Goal: Task Accomplishment & Management: Use online tool/utility

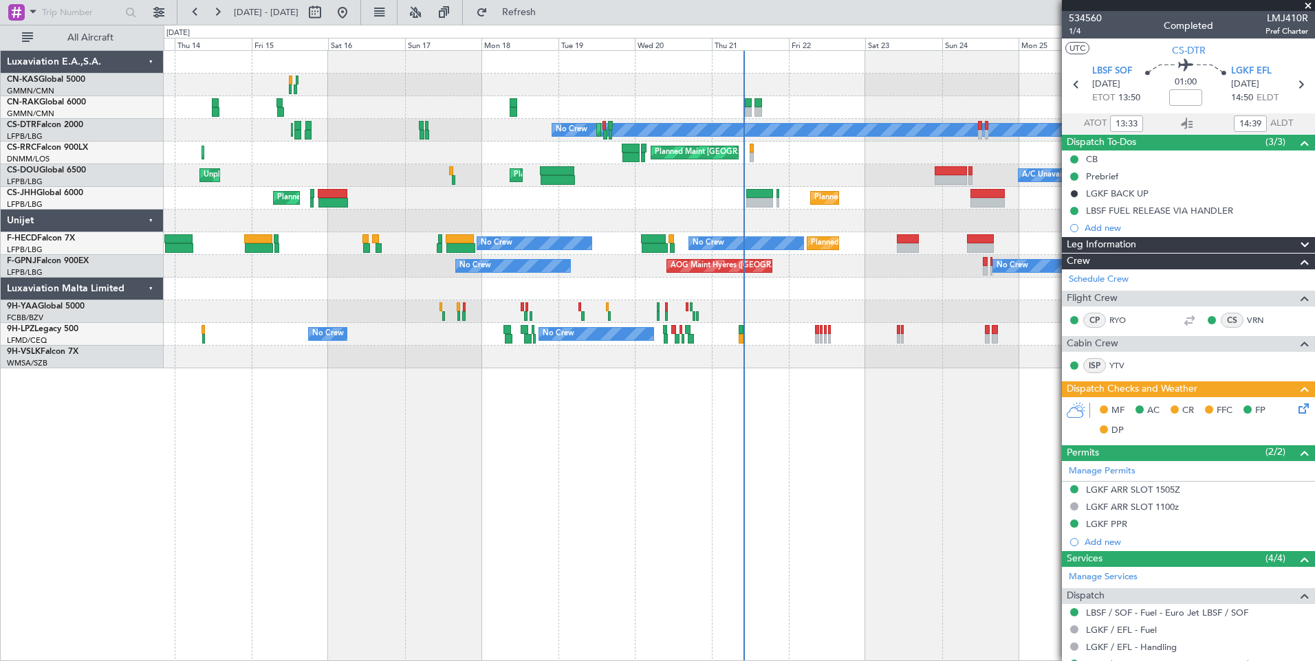
click at [1310, 7] on span at bounding box center [1308, 6] width 14 height 12
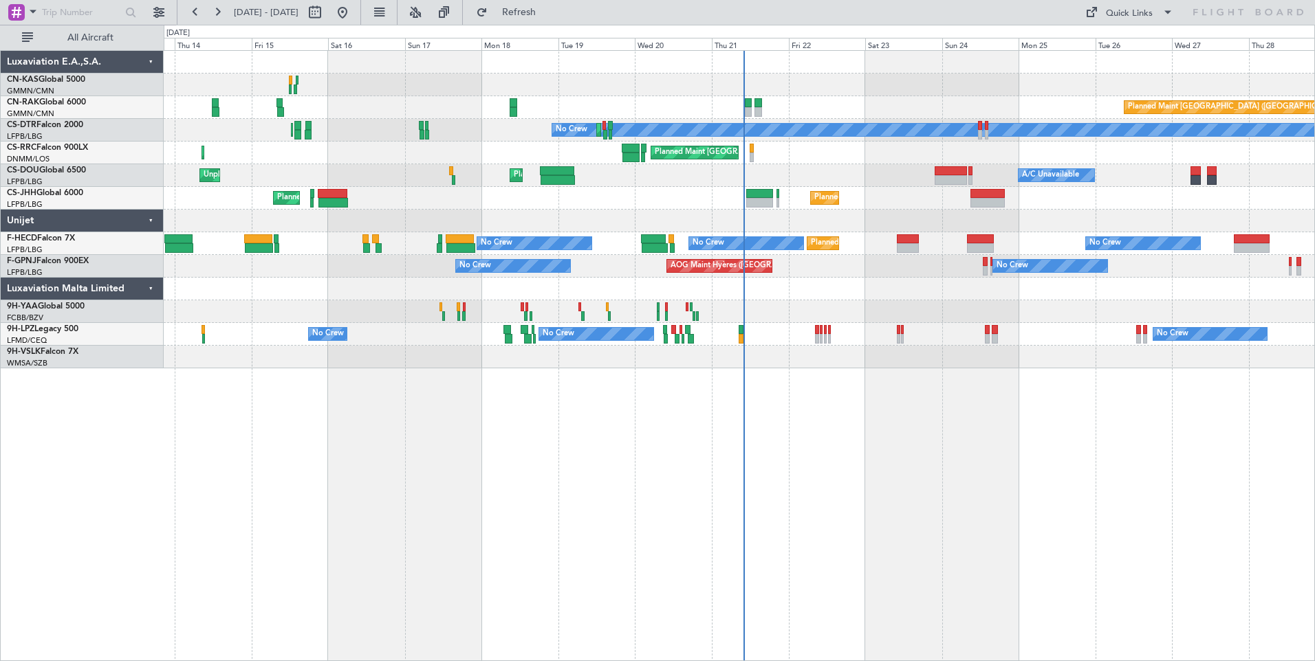
type input "0"
click at [326, 10] on button at bounding box center [315, 12] width 22 height 22
select select "8"
select select "2025"
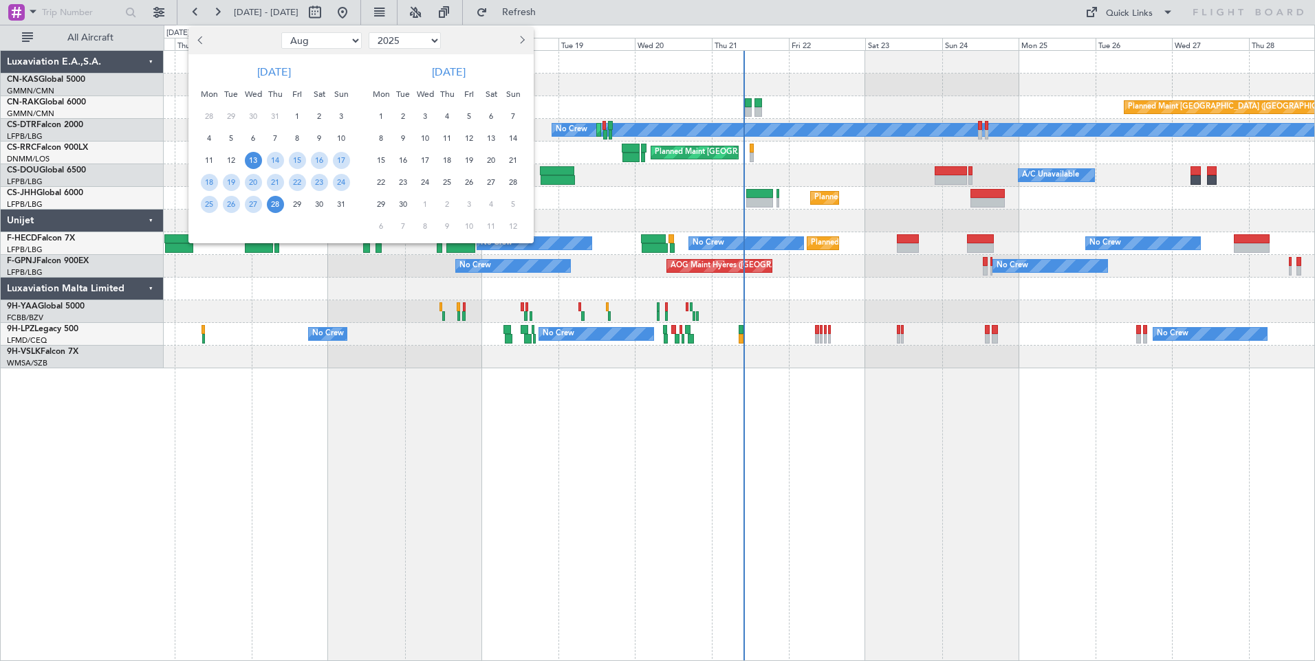
click at [248, 159] on span "13" at bounding box center [253, 160] width 17 height 17
click at [255, 204] on span "27" at bounding box center [253, 204] width 17 height 17
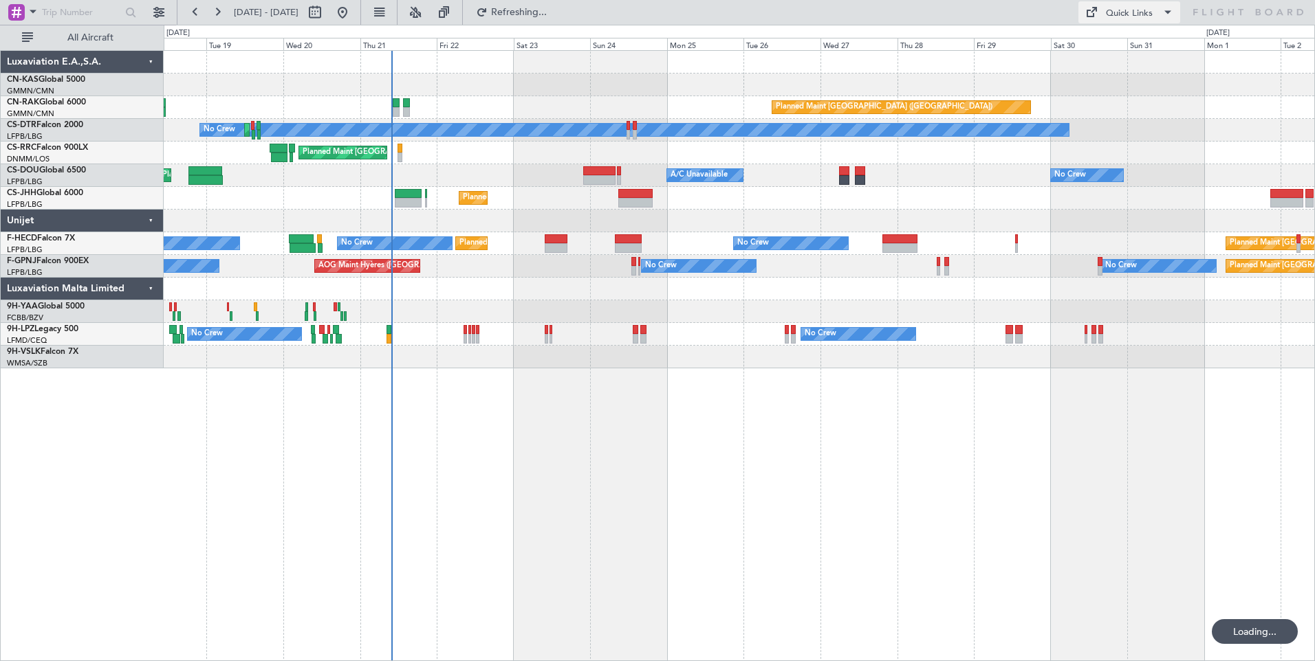
click at [1127, 19] on div "Quick Links" at bounding box center [1129, 14] width 47 height 14
click at [398, 104] on div at bounding box center [657, 330] width 1315 height 661
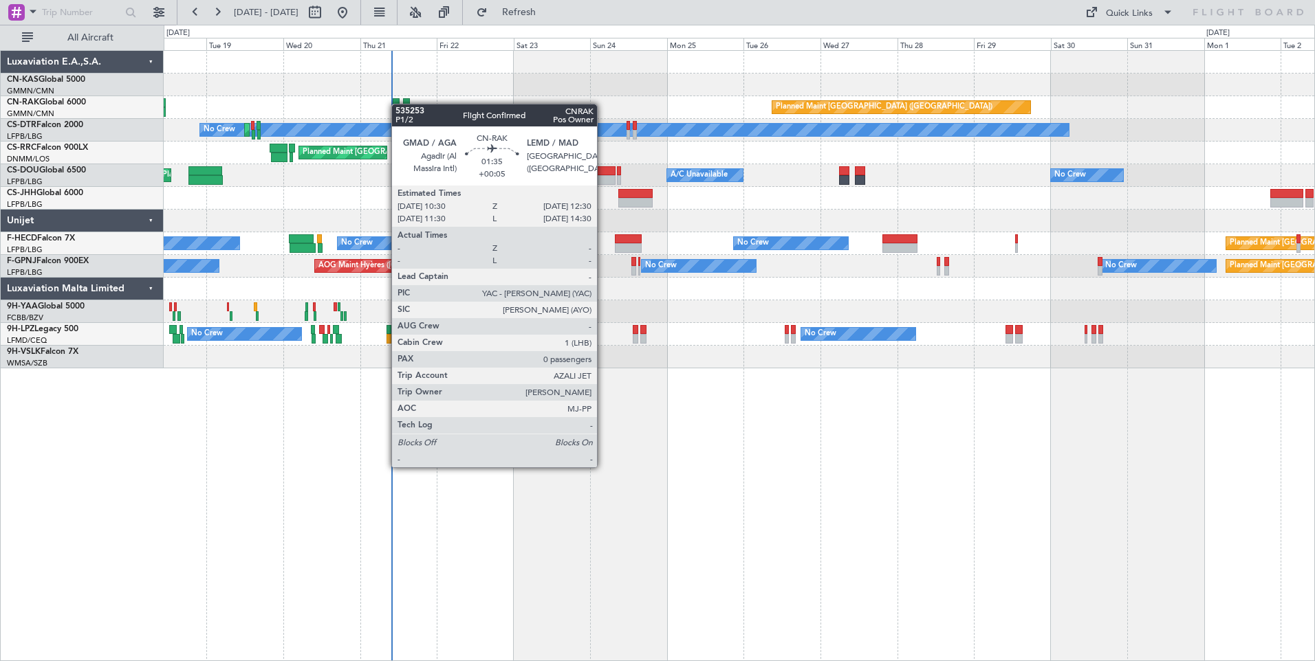
click at [398, 104] on div at bounding box center [396, 103] width 7 height 10
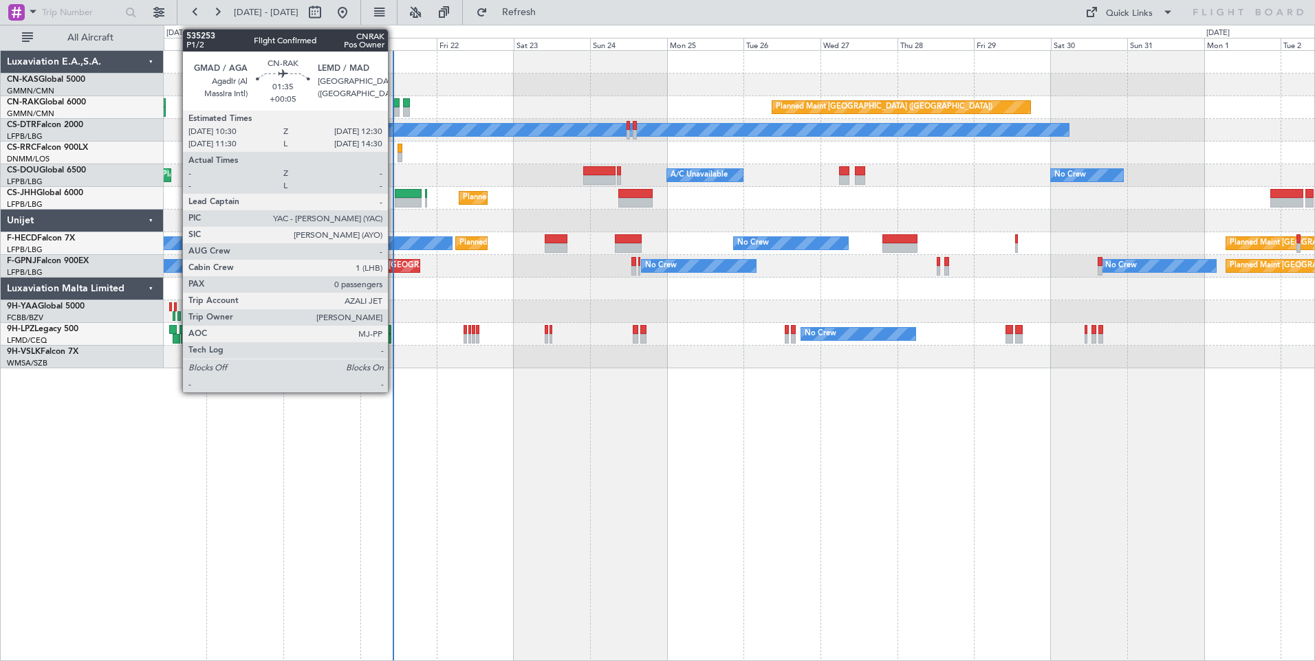
click at [393, 113] on div at bounding box center [396, 112] width 7 height 10
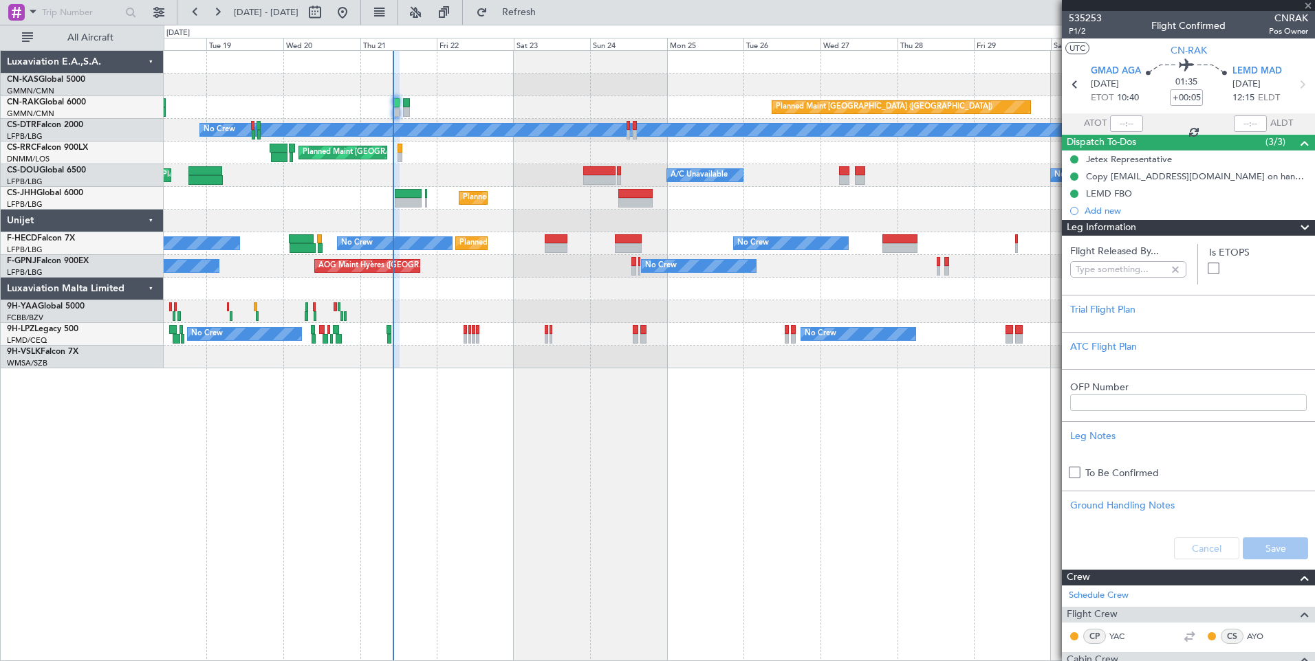
type input "[PERSON_NAME] ([PERSON_NAME])"
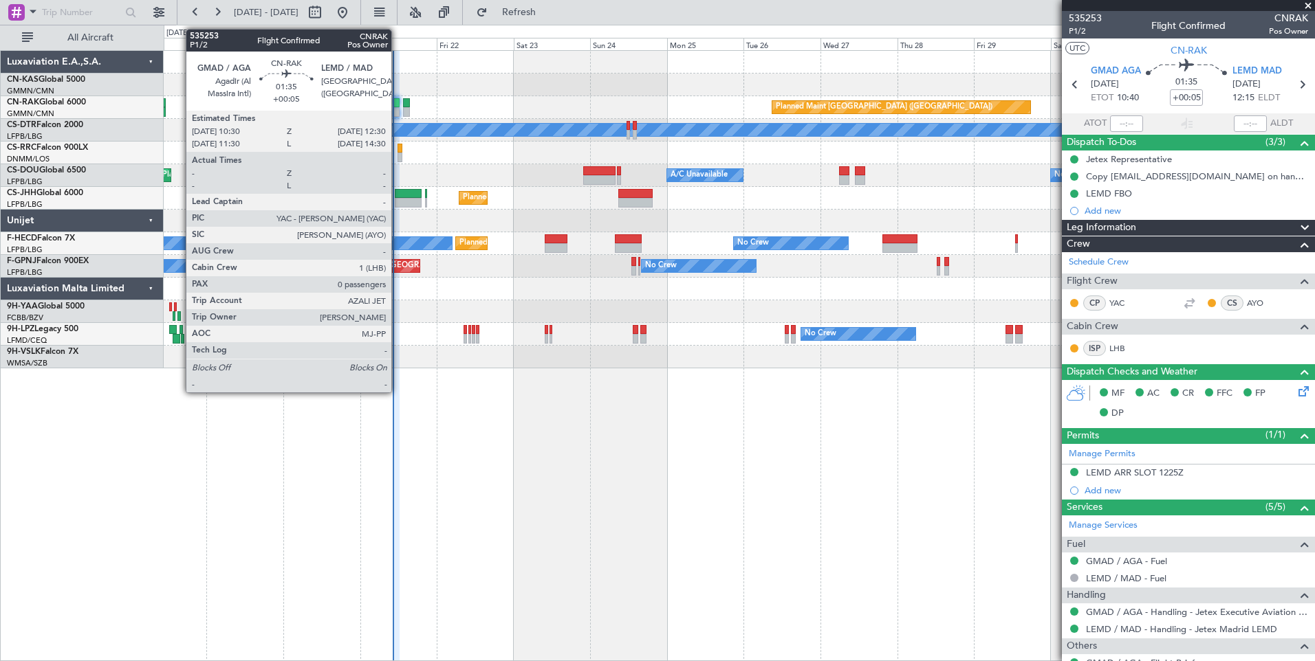
click at [397, 109] on div at bounding box center [396, 112] width 7 height 10
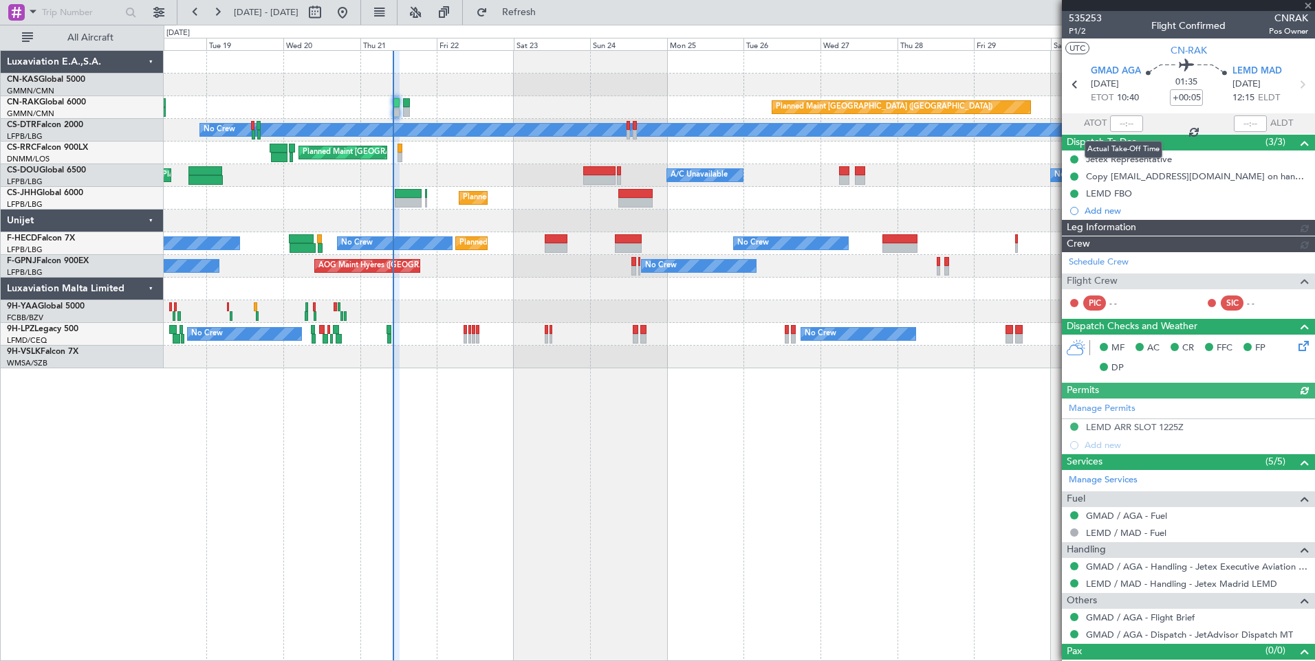
type input "[PERSON_NAME] ([PERSON_NAME])"
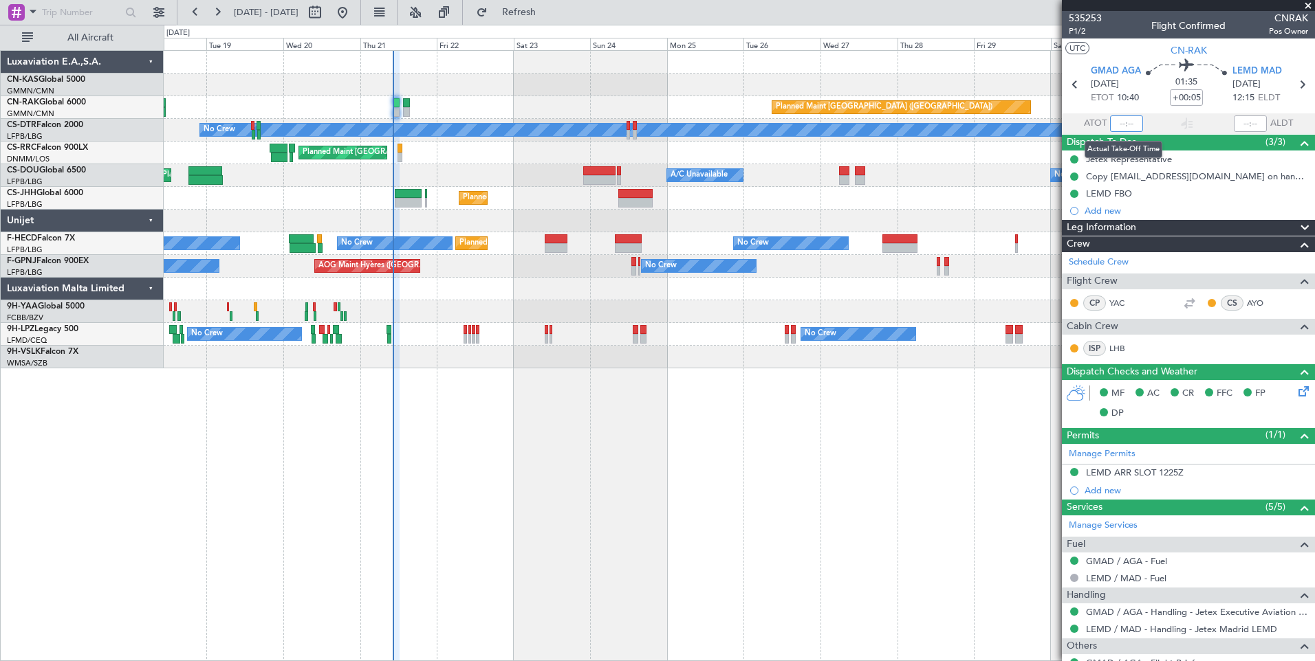
click at [1128, 126] on input "text" at bounding box center [1126, 124] width 33 height 17
type input "10:01"
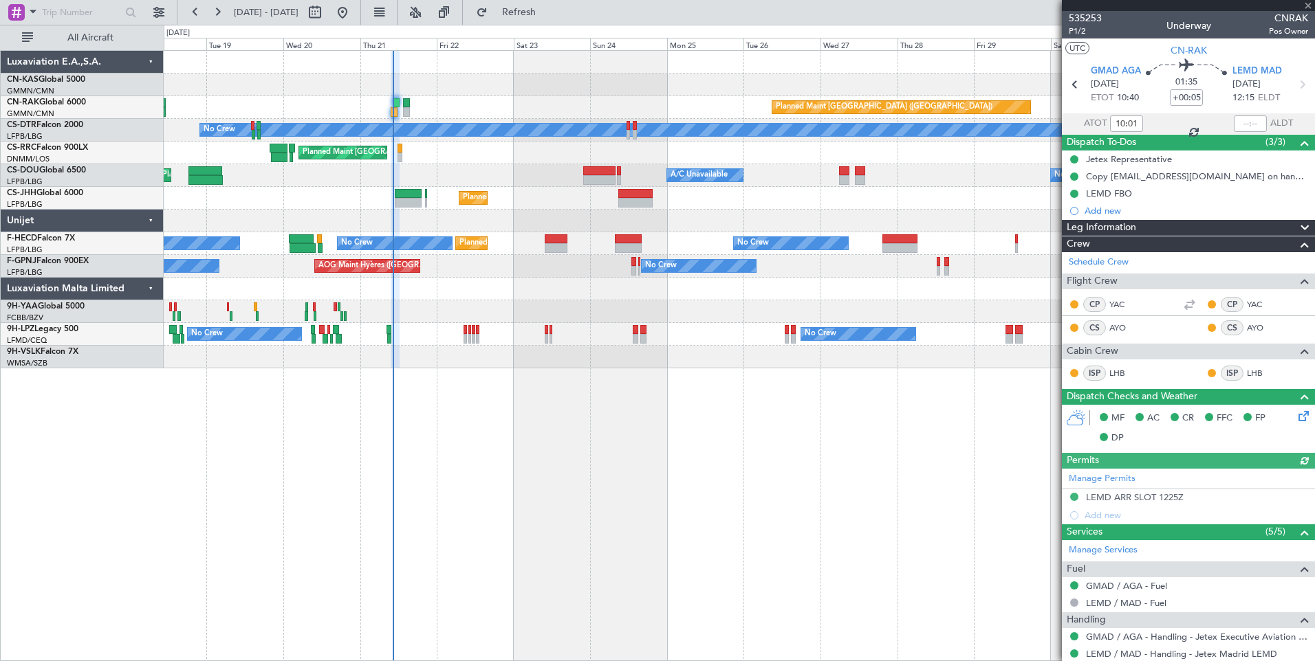
type input "[PERSON_NAME] ([PERSON_NAME])"
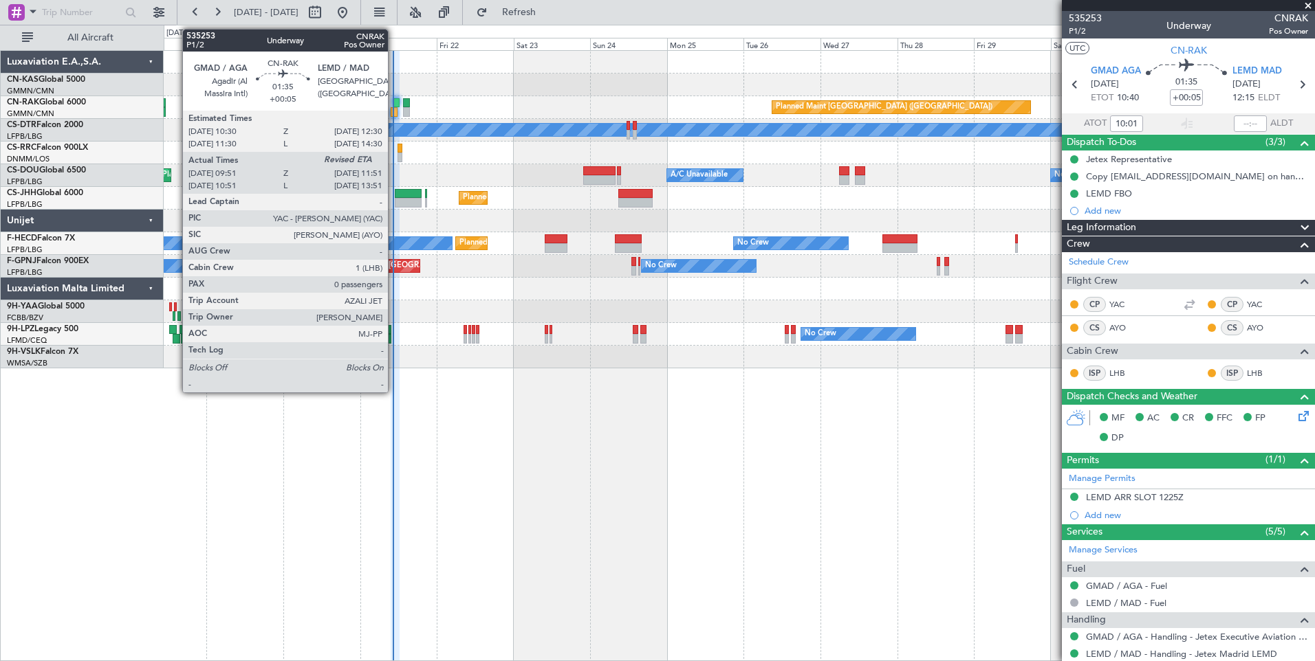
click at [394, 105] on div at bounding box center [396, 103] width 7 height 10
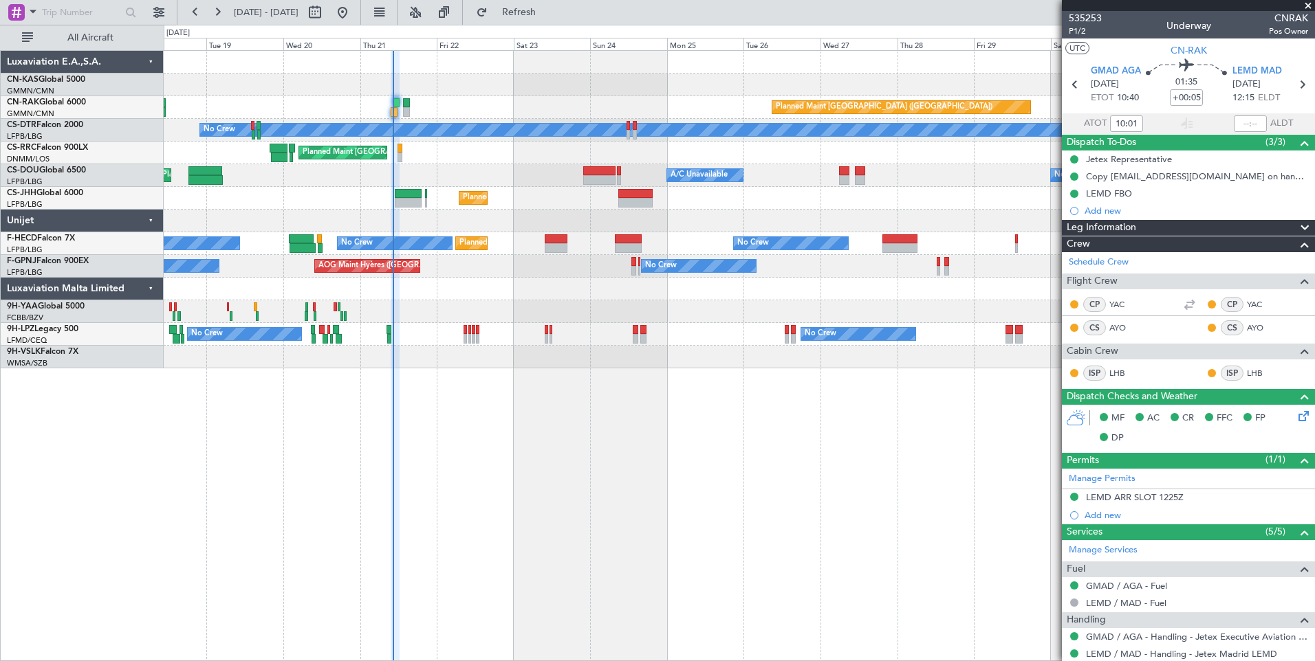
type input "[PERSON_NAME] ([PERSON_NAME])"
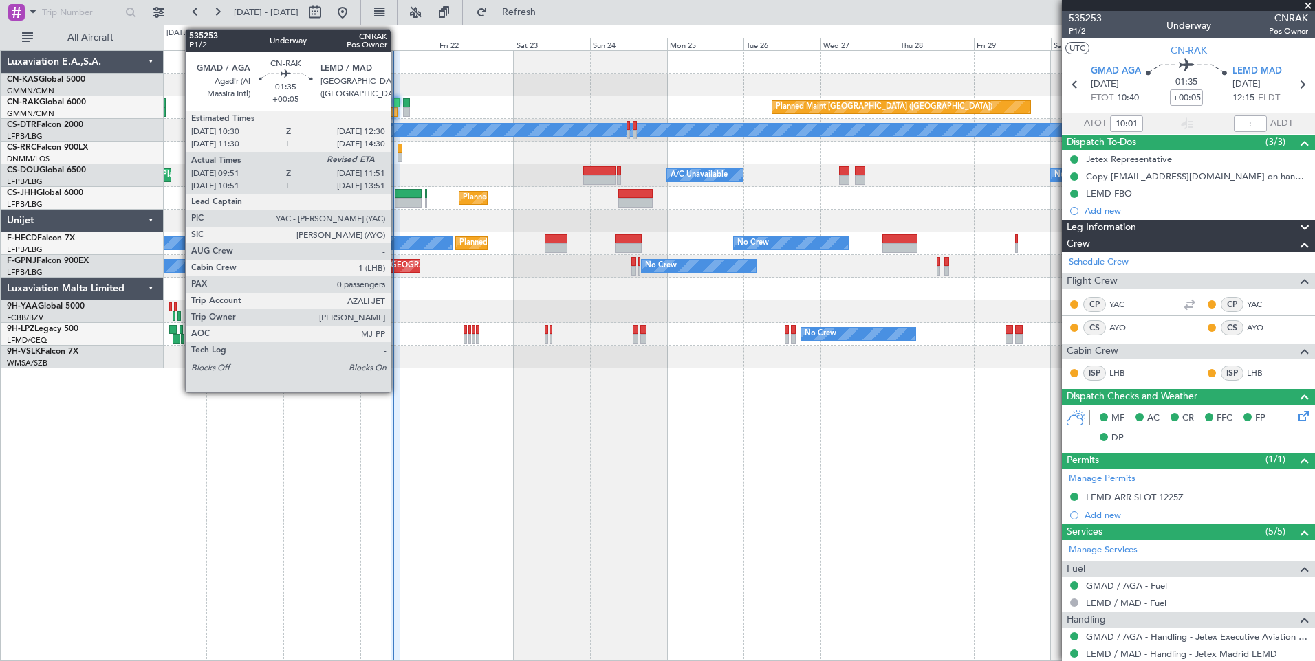
click at [397, 101] on div at bounding box center [396, 103] width 7 height 10
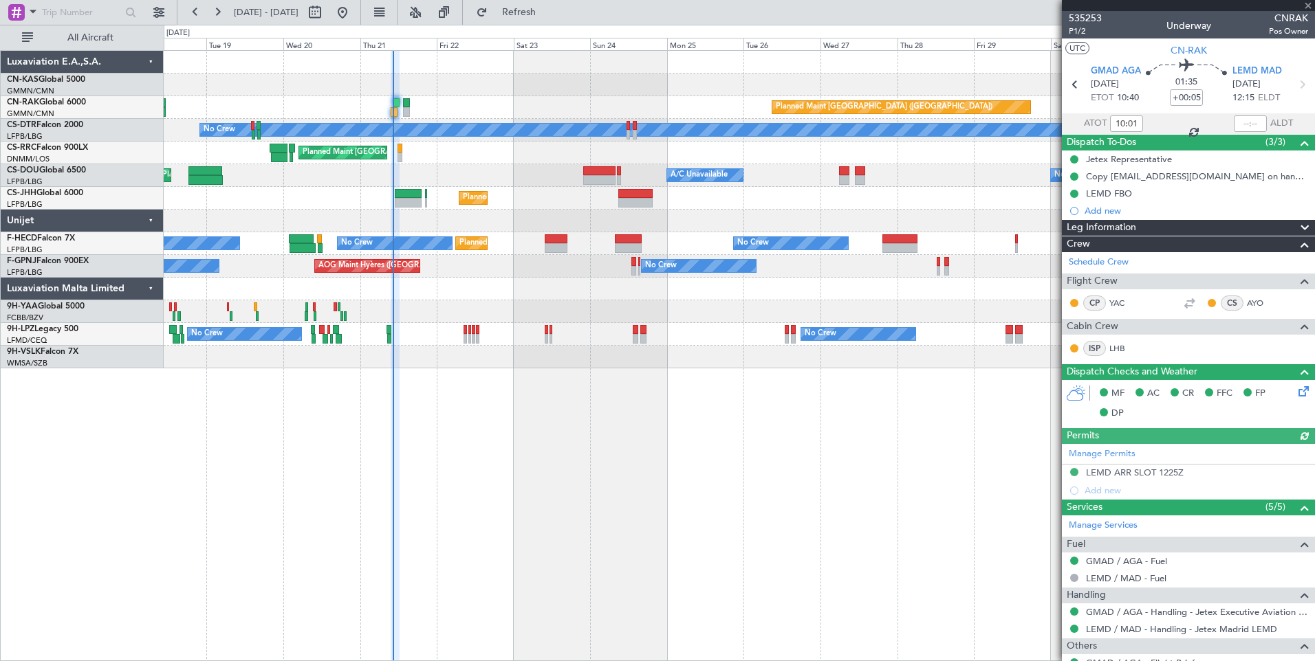
type input "[PERSON_NAME] ([PERSON_NAME])"
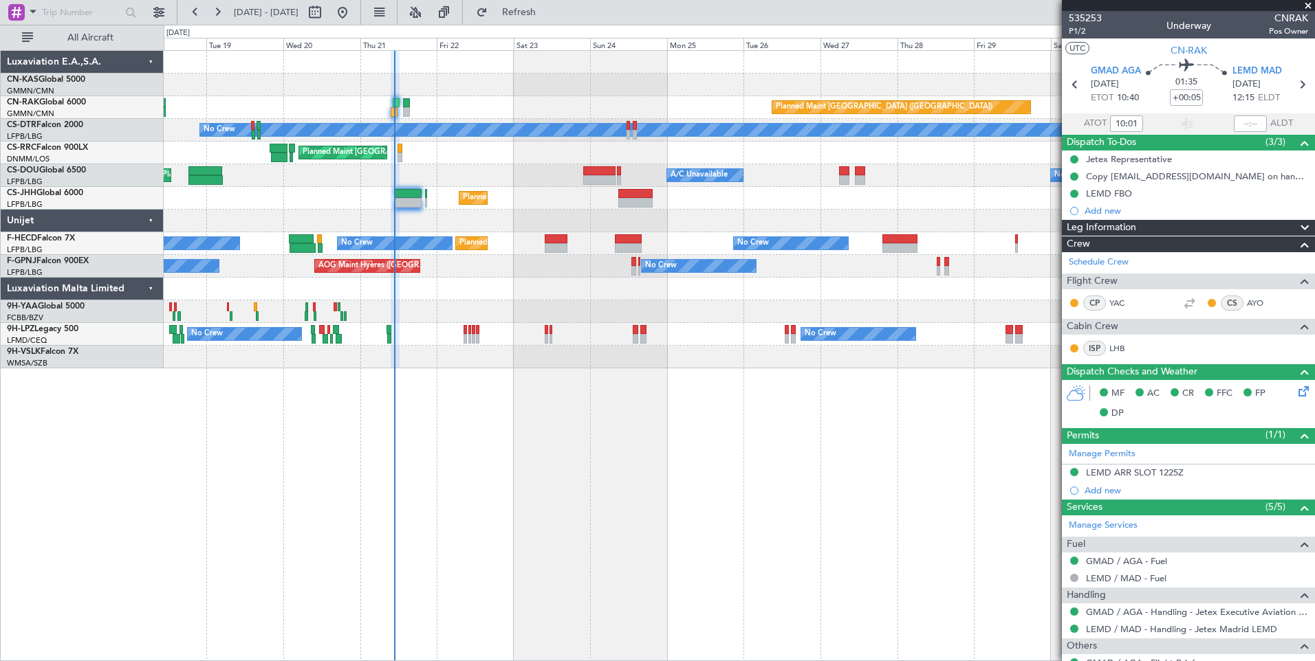
type input "[PERSON_NAME] ([PERSON_NAME])"
